Goal: Information Seeking & Learning: Learn about a topic

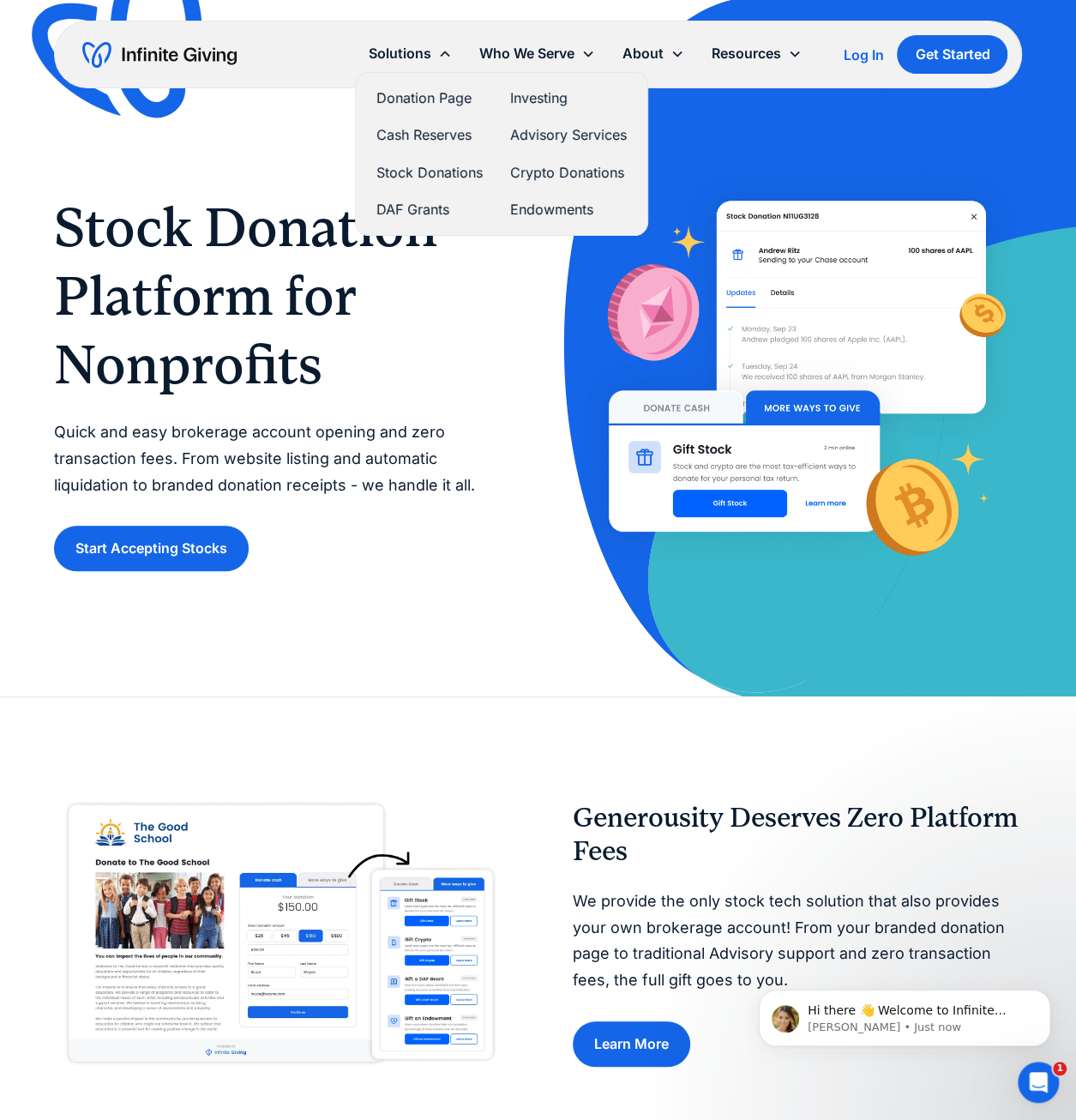
click at [413, 99] on link "Donation Page" at bounding box center [429, 98] width 106 height 23
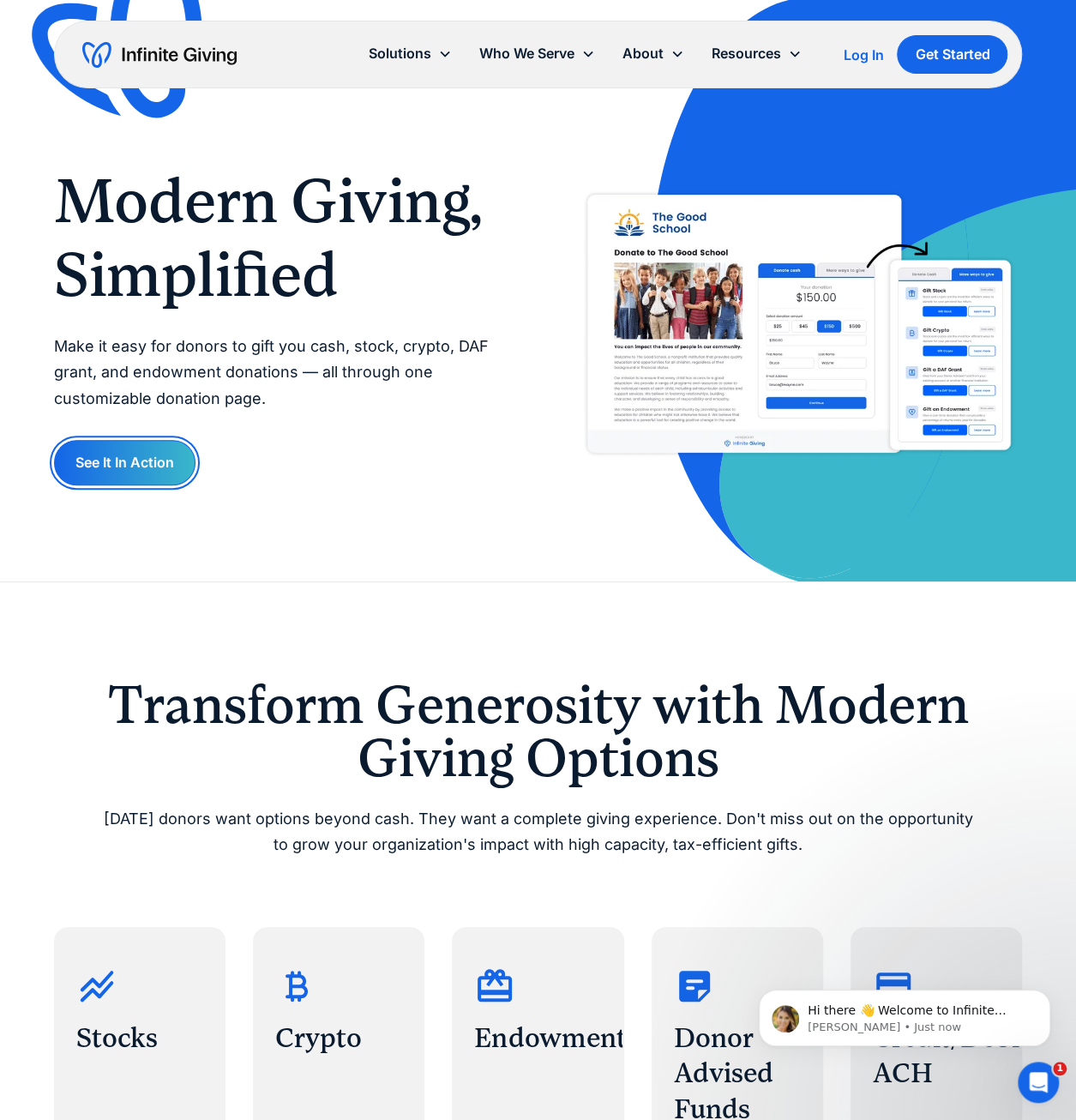
click at [139, 458] on link "See It In Action" at bounding box center [125, 462] width 141 height 46
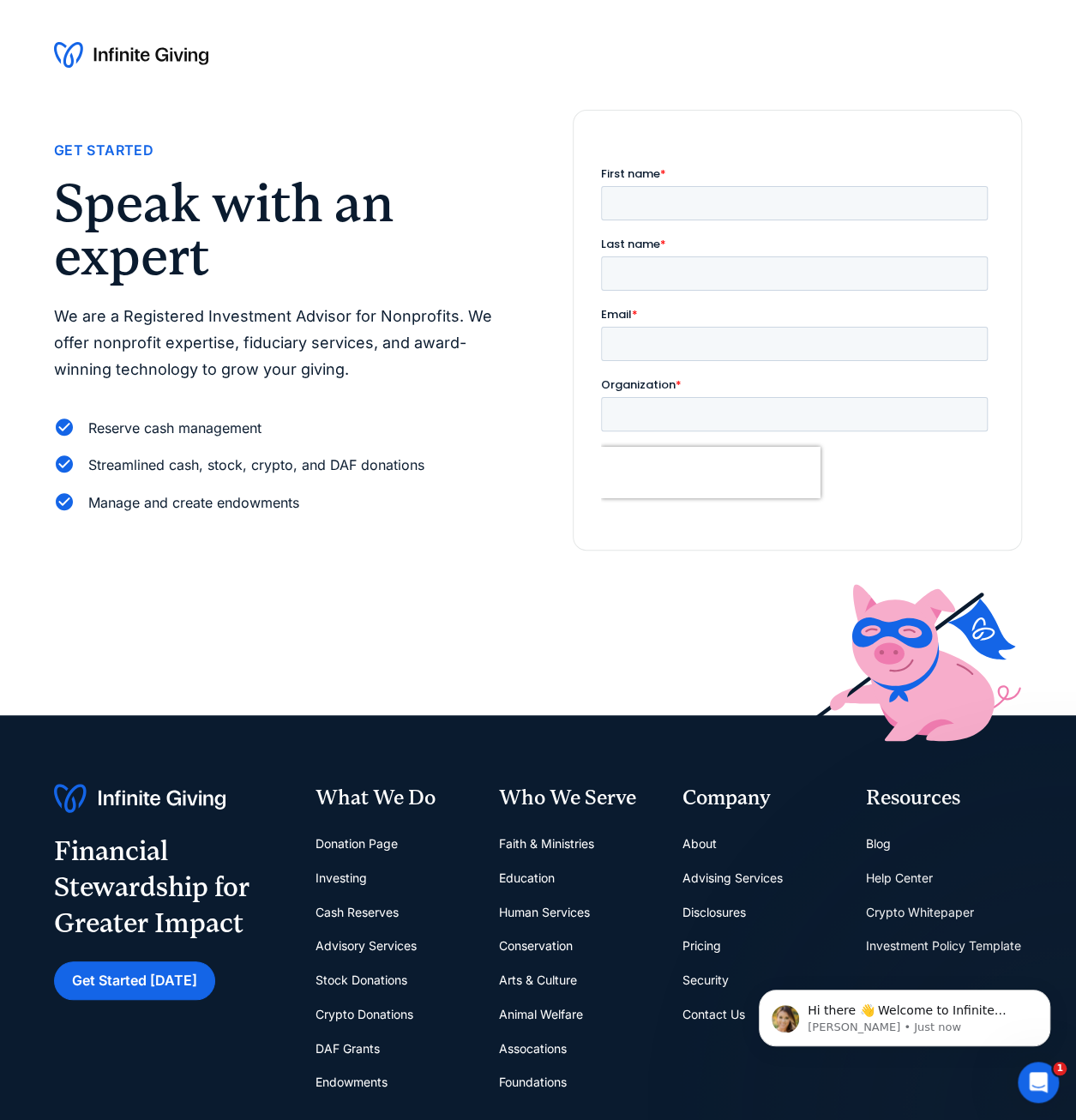
click at [371, 979] on link "Stock Donations" at bounding box center [361, 979] width 92 height 34
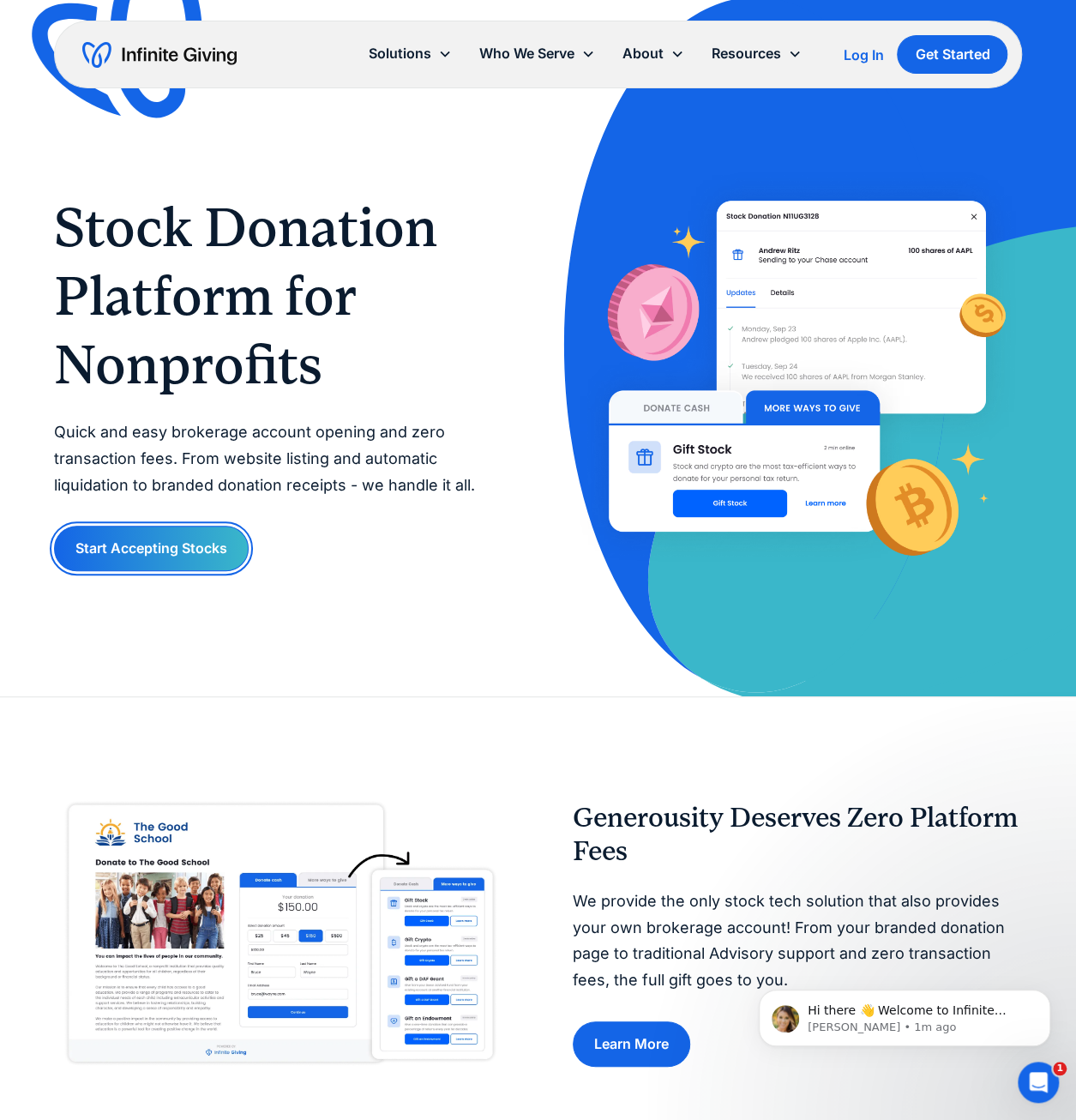
click at [195, 553] on link "Start Accepting Stocks" at bounding box center [151, 547] width 195 height 46
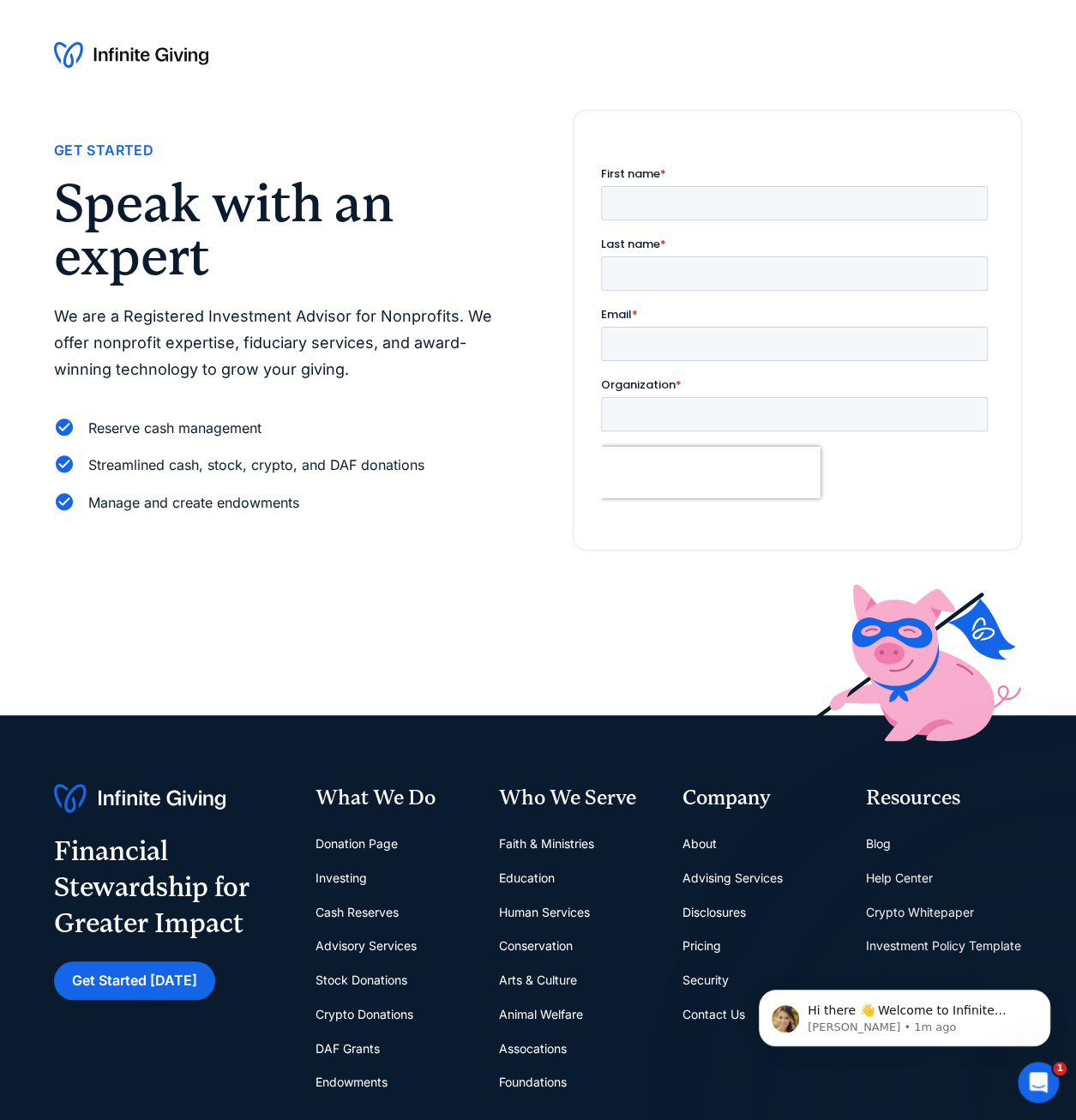
click at [453, 510] on div "Manage and create endowments" at bounding box center [278, 503] width 450 height 23
click at [179, 57] on img at bounding box center [131, 54] width 155 height 27
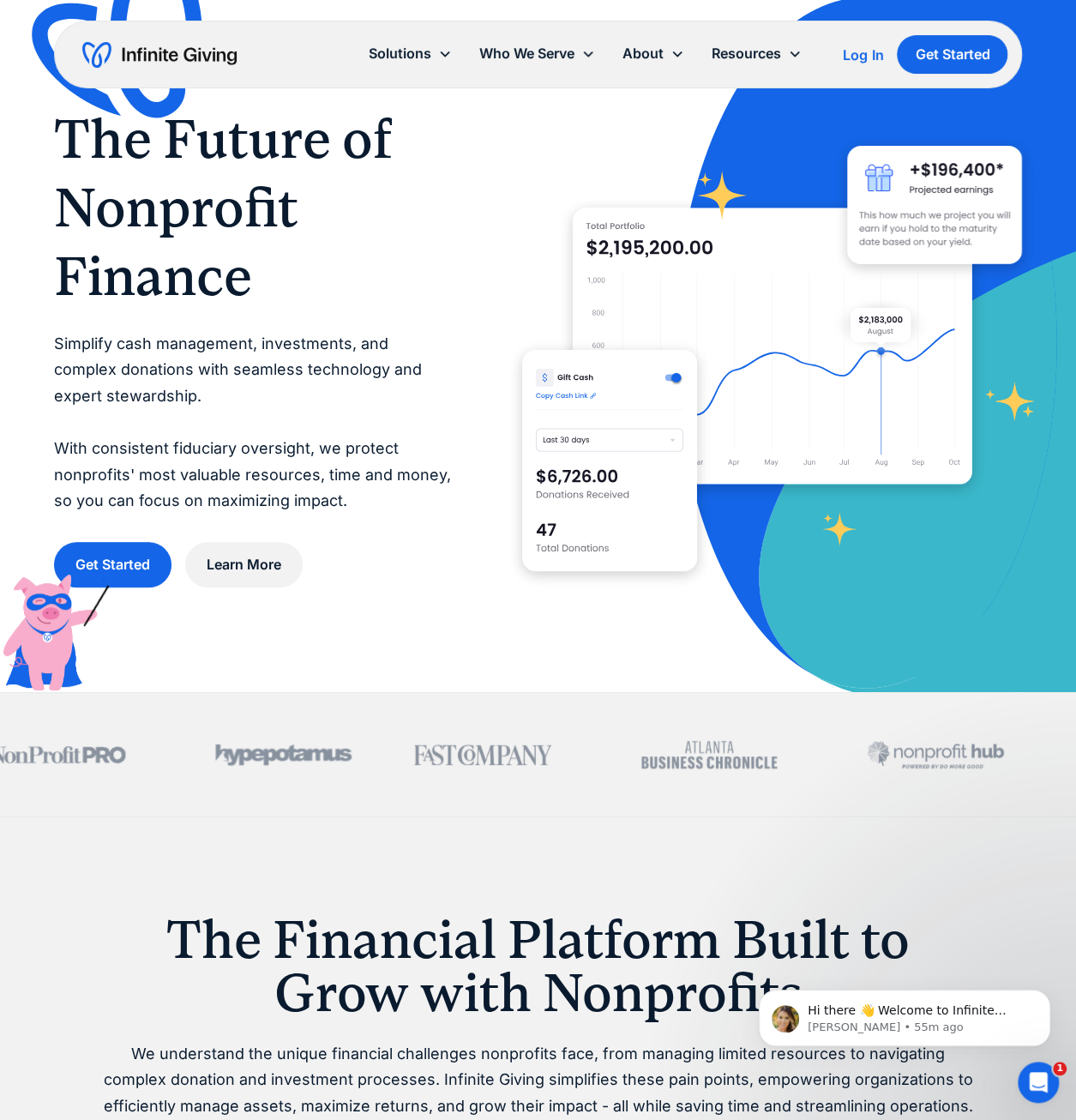
click at [878, 593] on div at bounding box center [772, 345] width 500 height 500
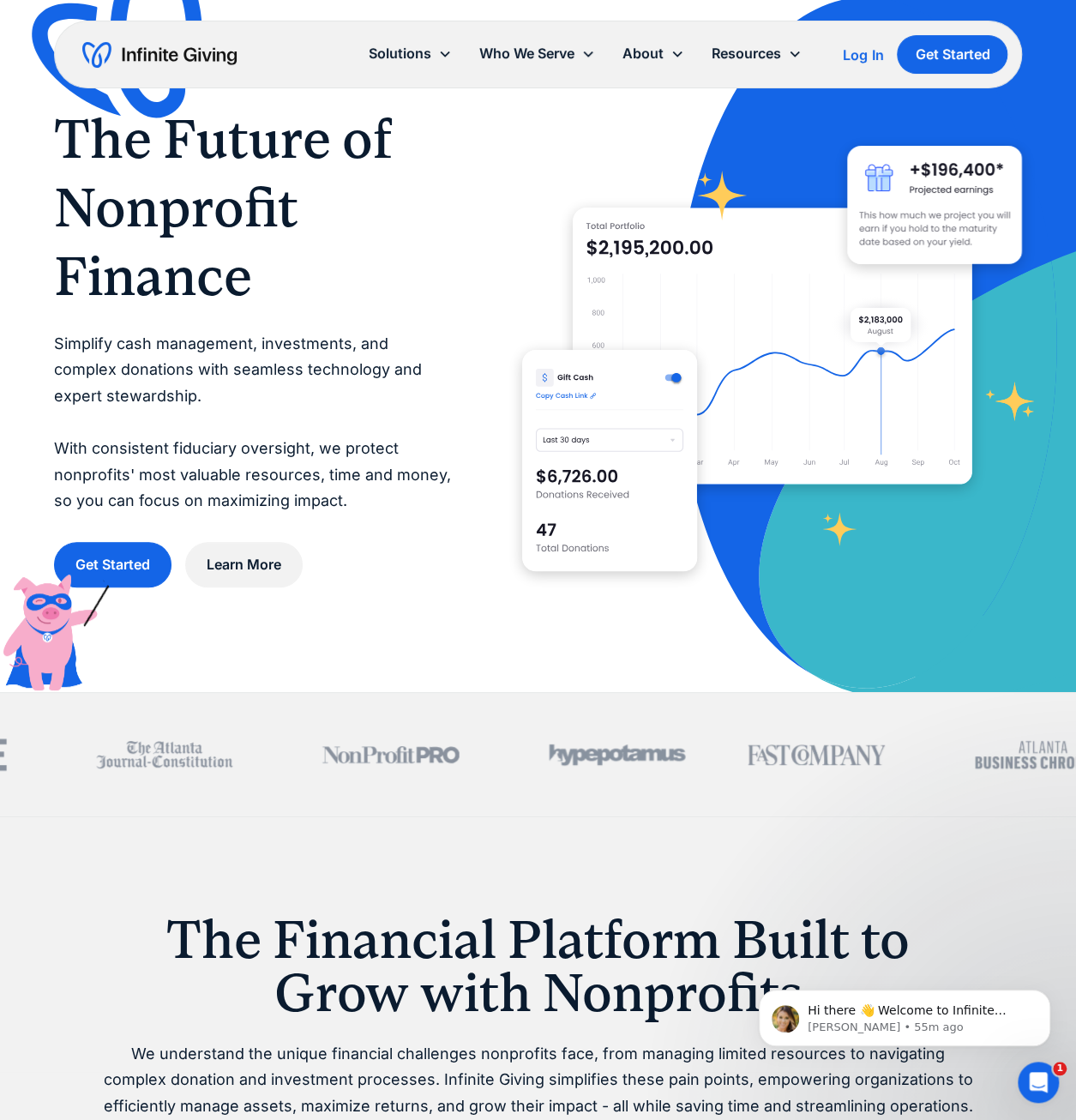
click at [849, 669] on img at bounding box center [928, 345] width 511 height 692
click at [811, 645] on img at bounding box center [928, 345] width 511 height 692
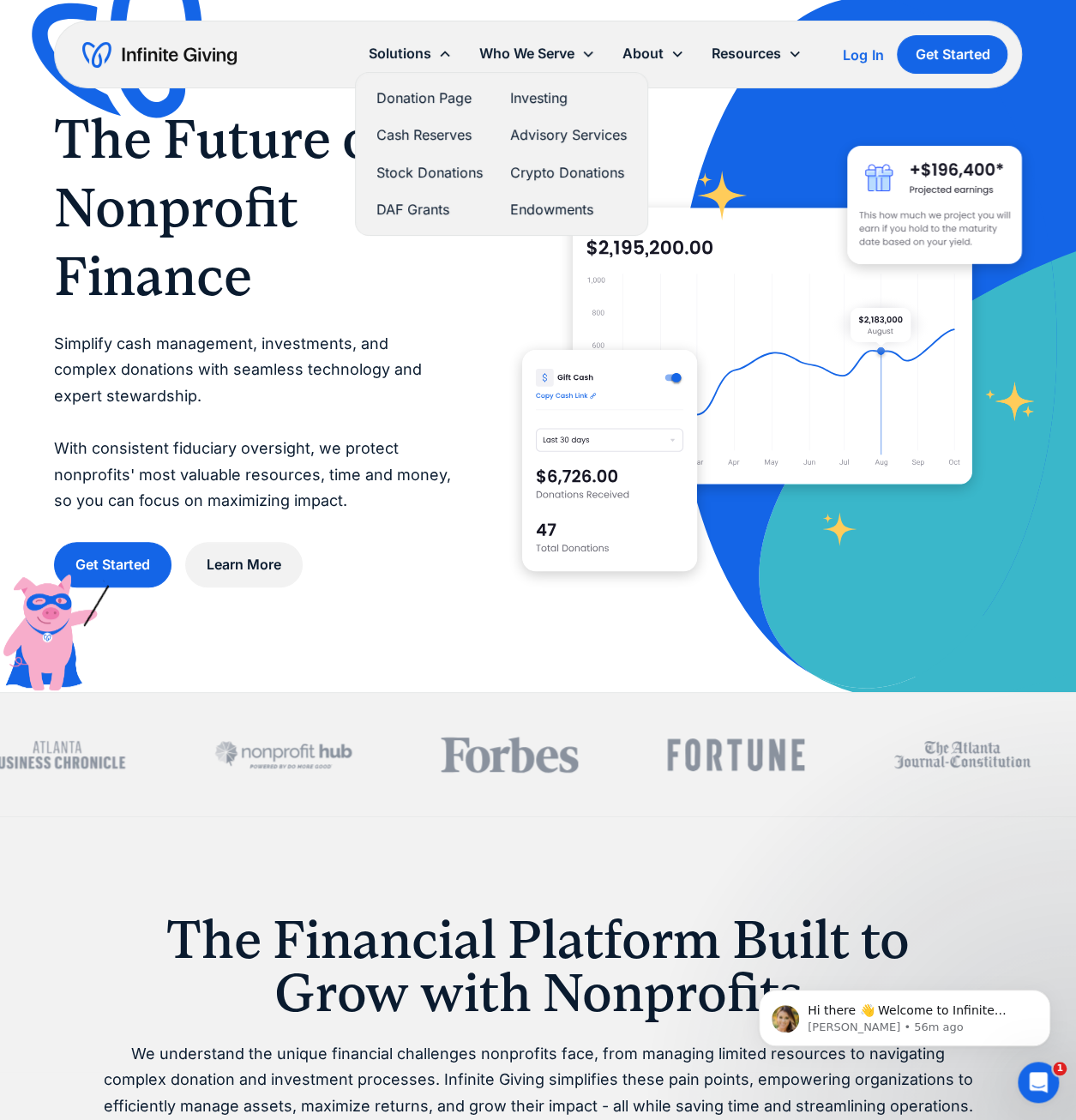
click at [408, 97] on link "Donation Page" at bounding box center [429, 98] width 106 height 23
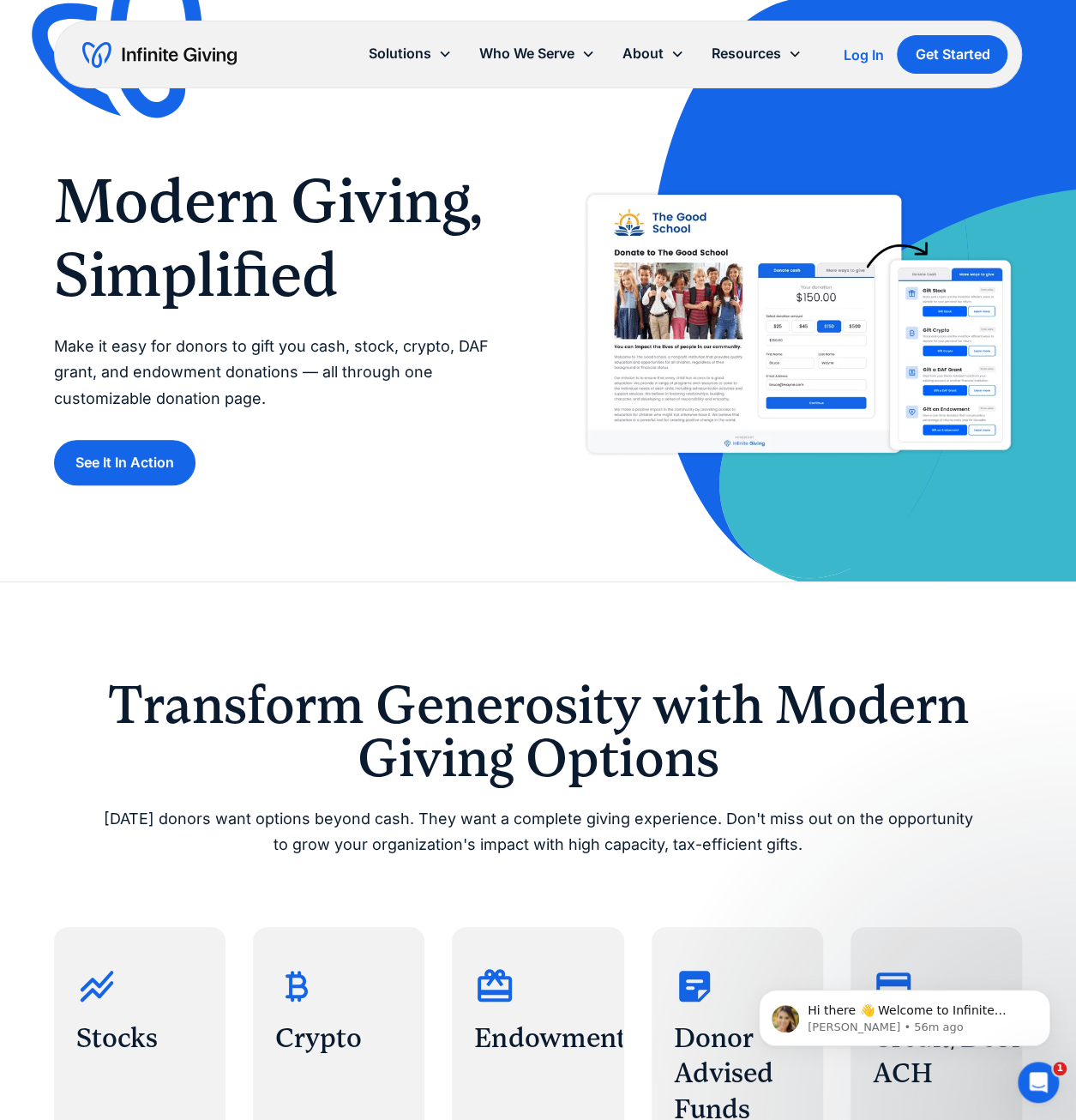
click at [807, 665] on div "Transform Generosity with Modern Giving Options [DATE] donors want options beyo…" at bounding box center [538, 941] width 969 height 719
click at [121, 460] on link "See It In Action" at bounding box center [125, 462] width 141 height 46
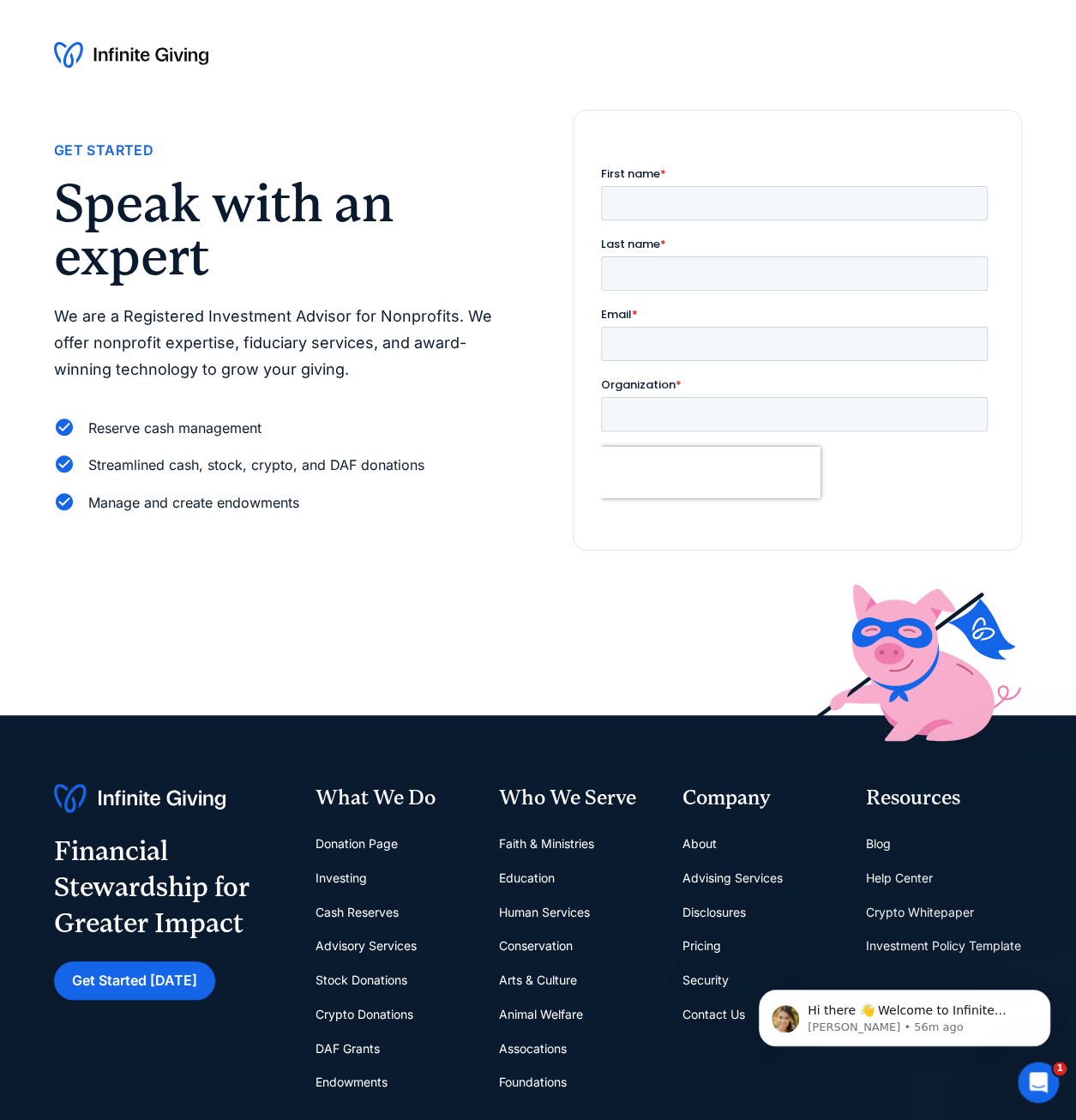
click at [130, 60] on img at bounding box center [131, 54] width 155 height 27
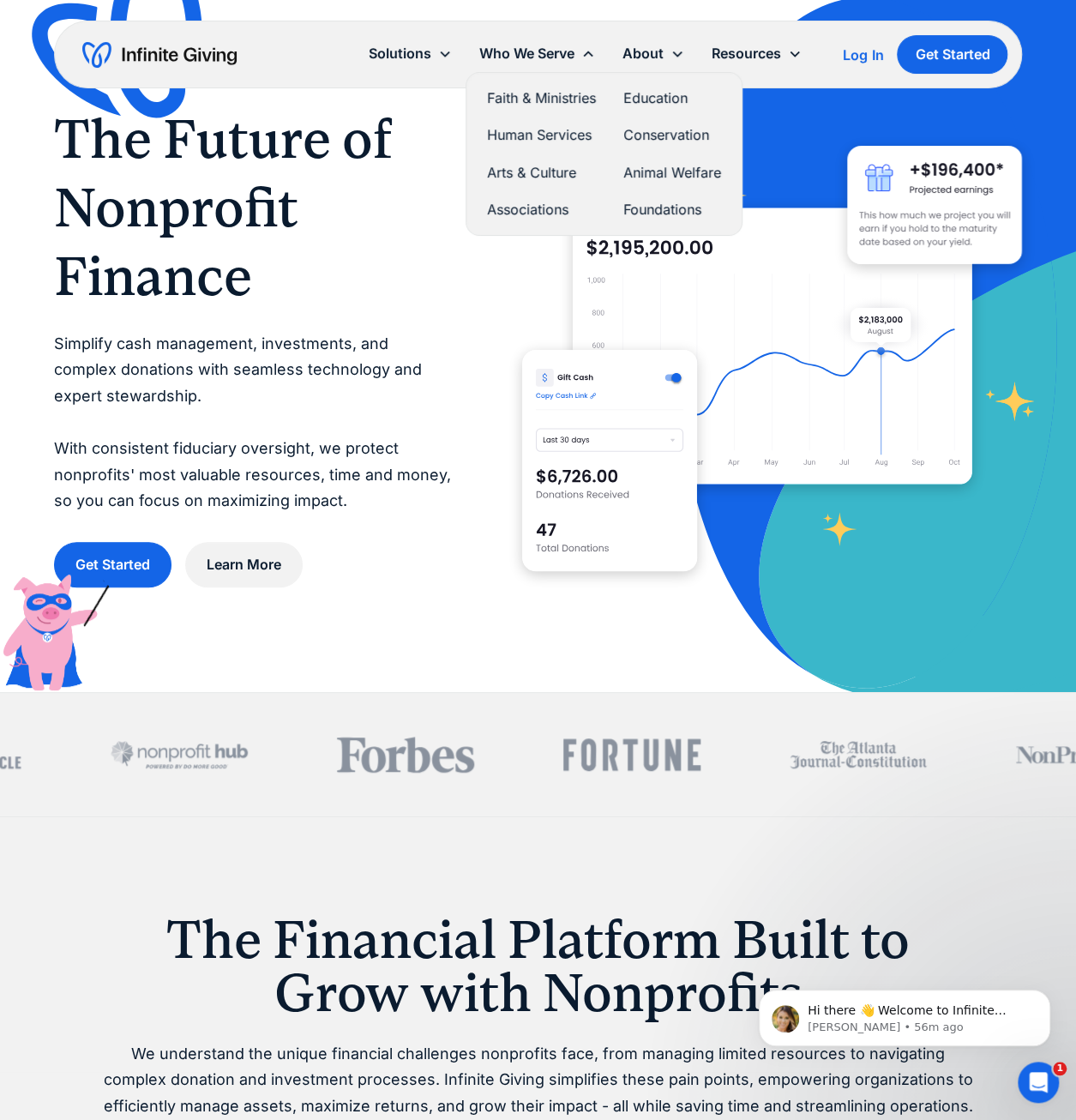
click at [638, 97] on link "Education" at bounding box center [671, 98] width 98 height 23
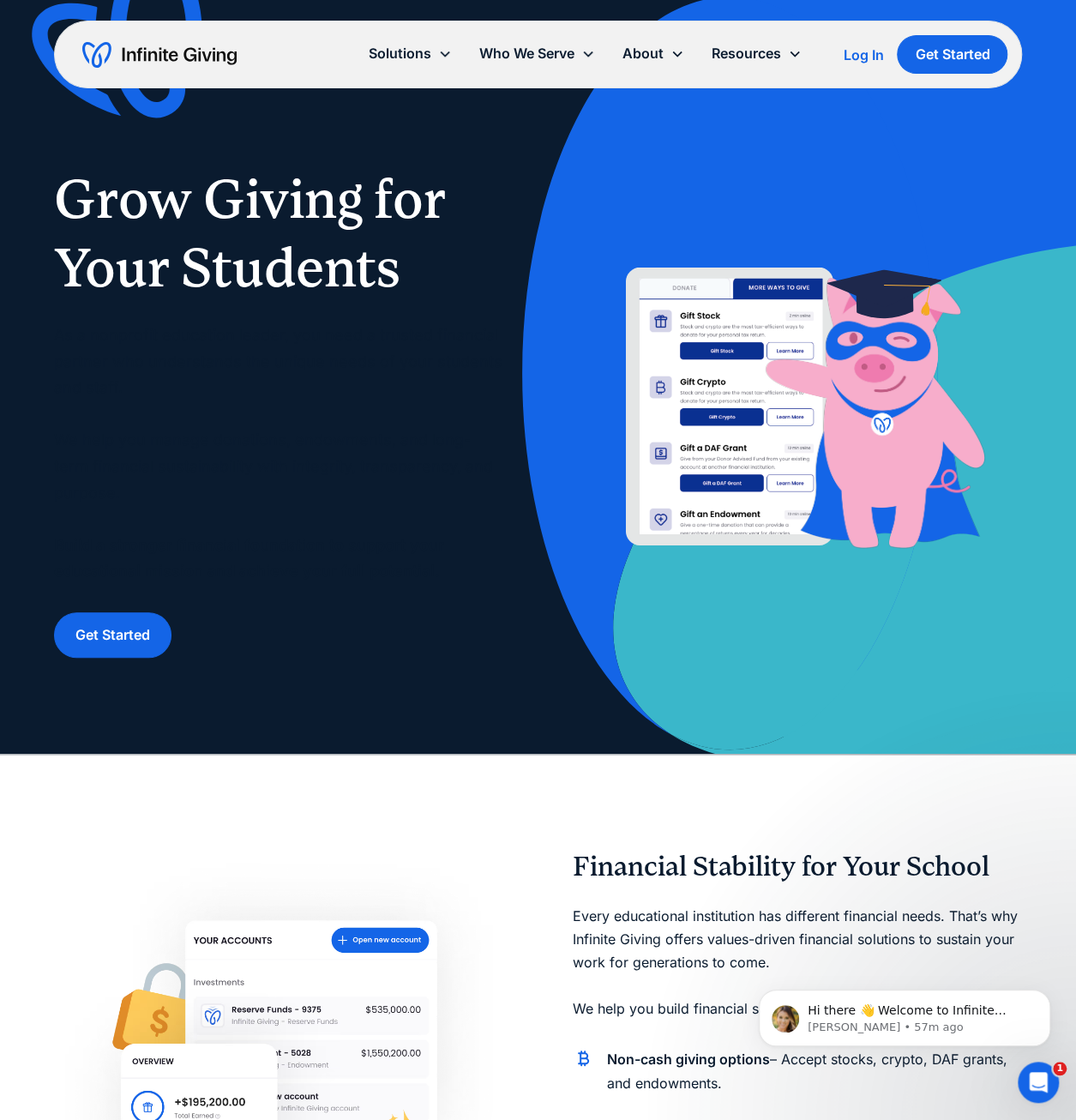
click at [886, 637] on div "Grow Giving for Your Students As a nonprofit education leader, you need a trust…" at bounding box center [538, 411] width 969 height 493
click at [858, 618] on div "Grow Giving for Your Students As a nonprofit education leader, you need a trust…" at bounding box center [538, 411] width 969 height 493
